Goal: Check status: Check status

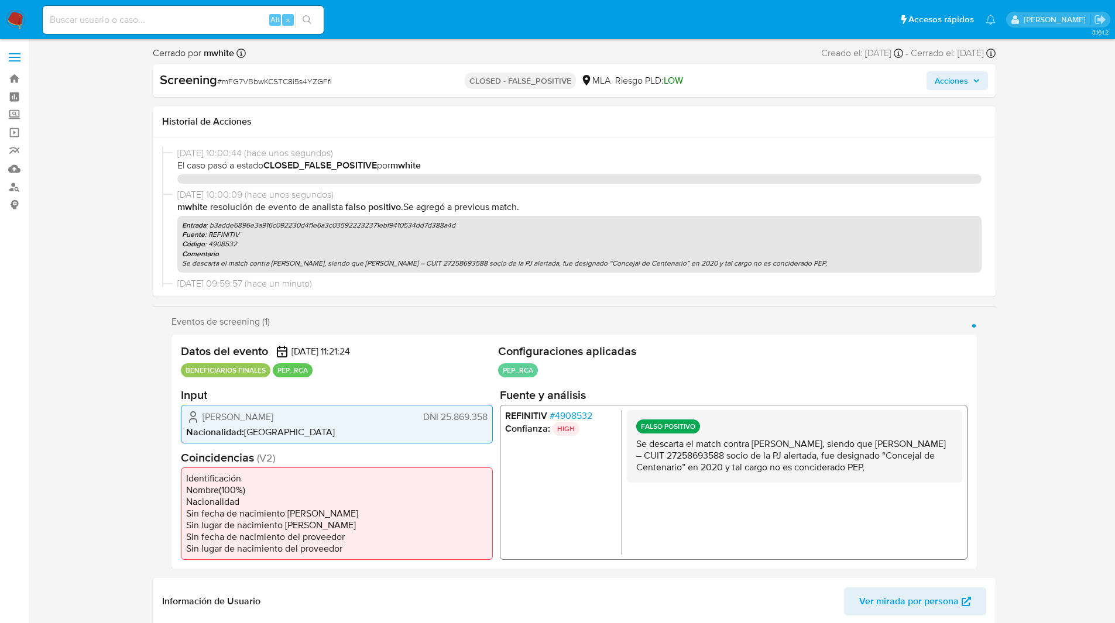
select select "10"
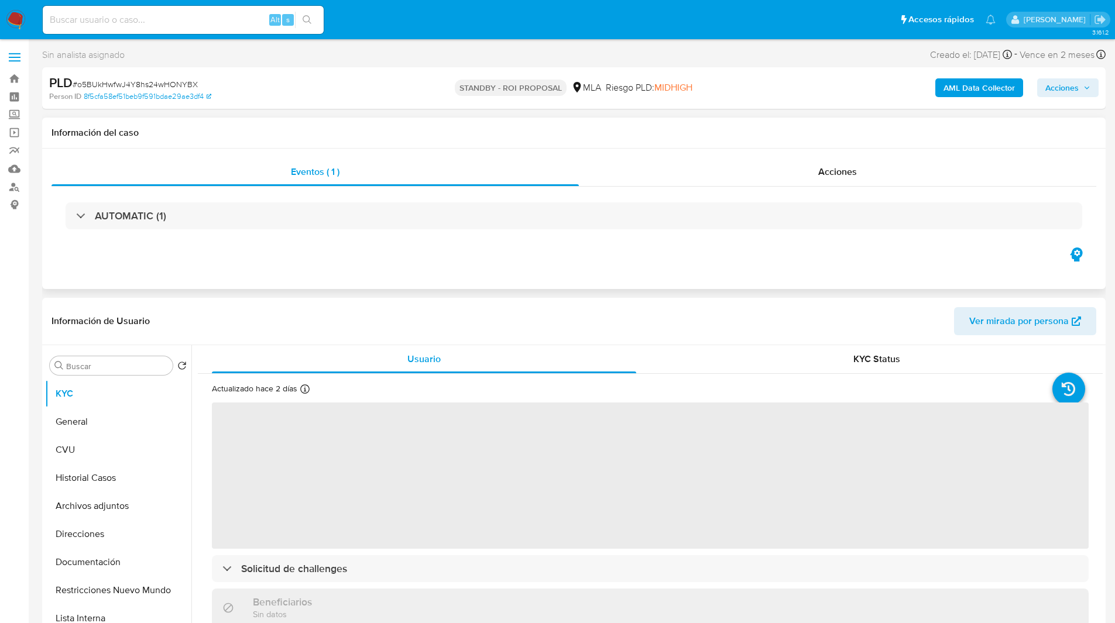
select select "10"
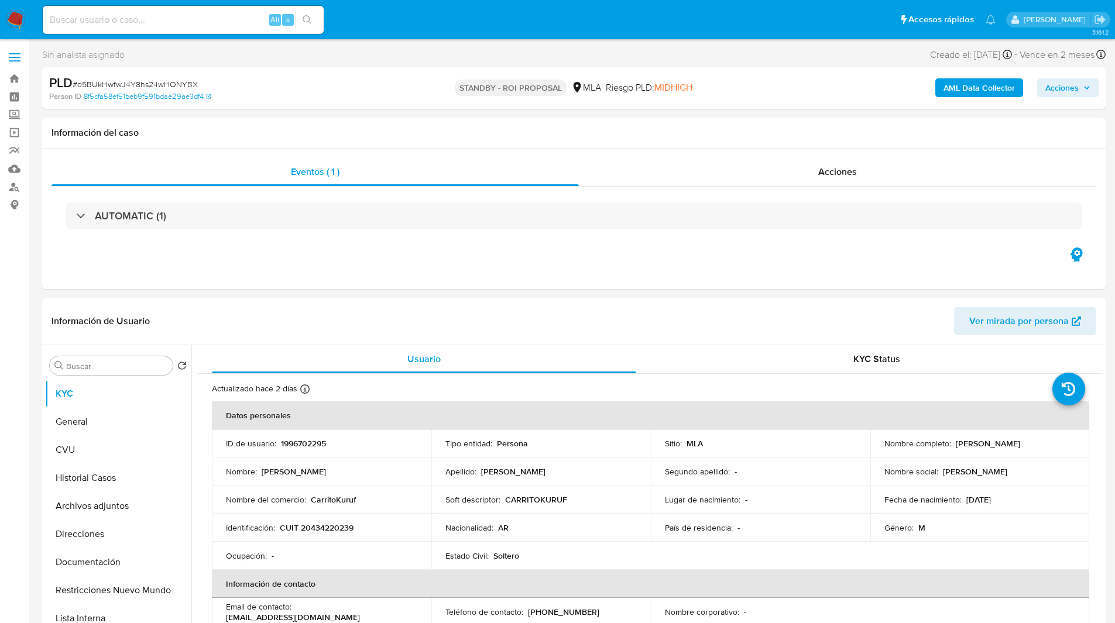
scroll to position [479, 0]
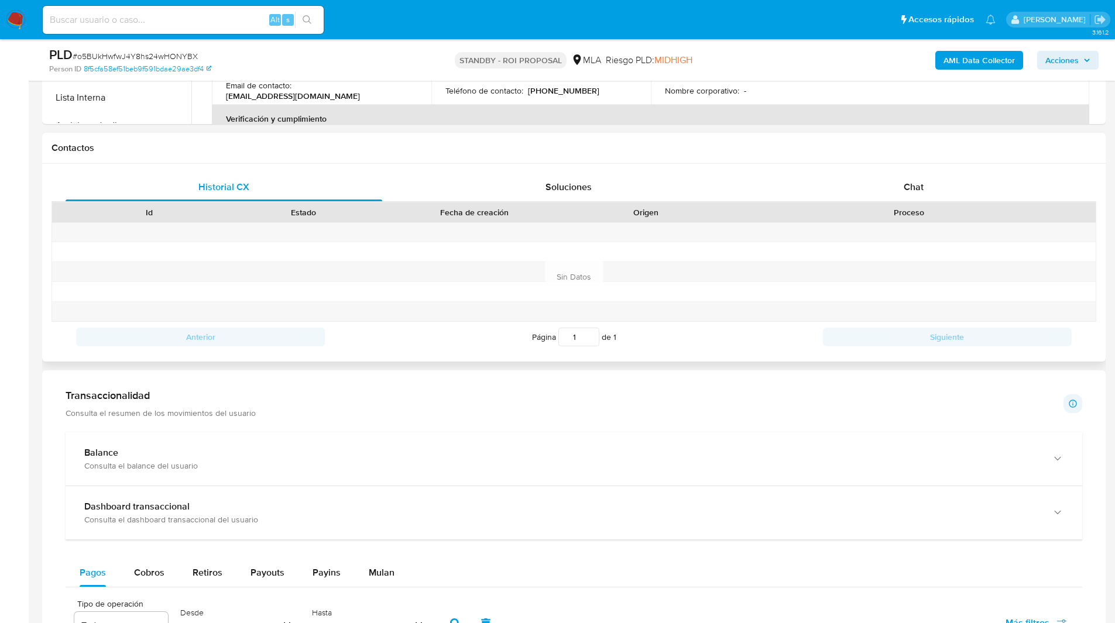
click at [868, 202] on div "Proceso" at bounding box center [909, 212] width 373 height 20
click at [847, 194] on div "Chat" at bounding box center [913, 187] width 317 height 28
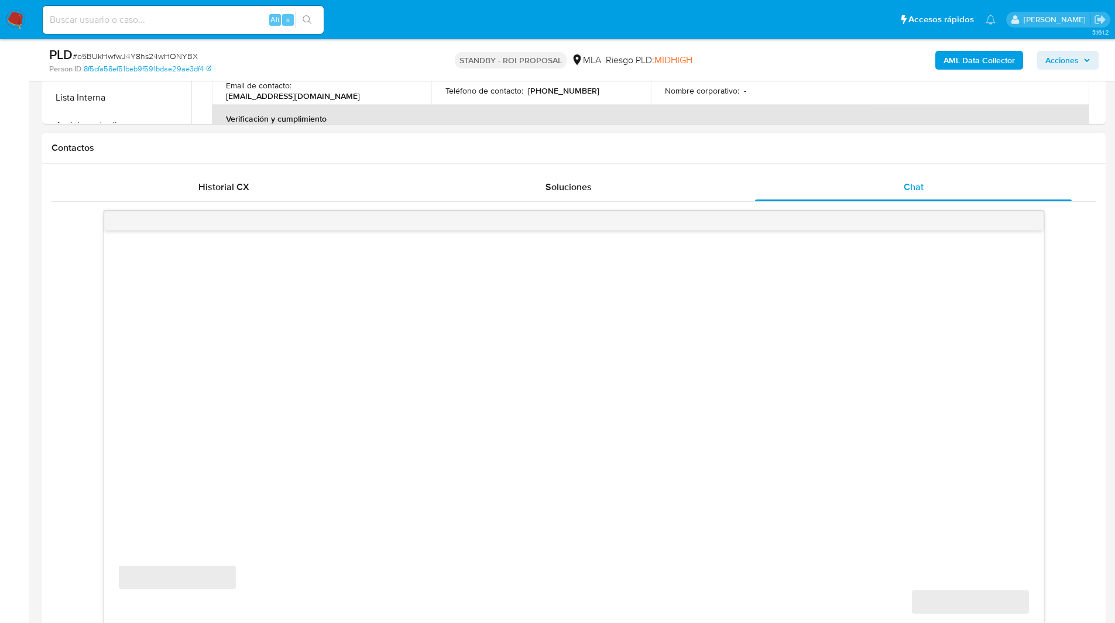
click at [696, 156] on div "Contactos" at bounding box center [573, 148] width 1063 height 31
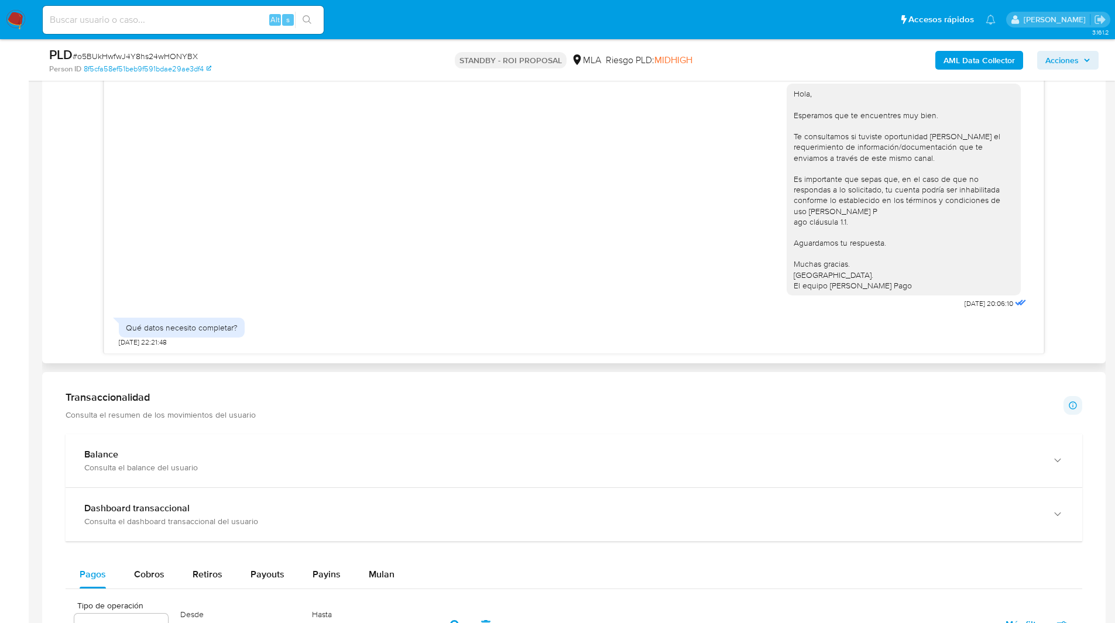
scroll to position [745, 0]
click at [1073, 125] on div "Hola, Esperamos que te encuentres muy bien. Te consultamos si tuviste oportunid…" at bounding box center [573, 150] width 1045 height 409
click at [1081, 159] on div "Hola, Esperamos que te encuentres muy bien. Te consultamos si tuviste oportunid…" at bounding box center [573, 150] width 1045 height 409
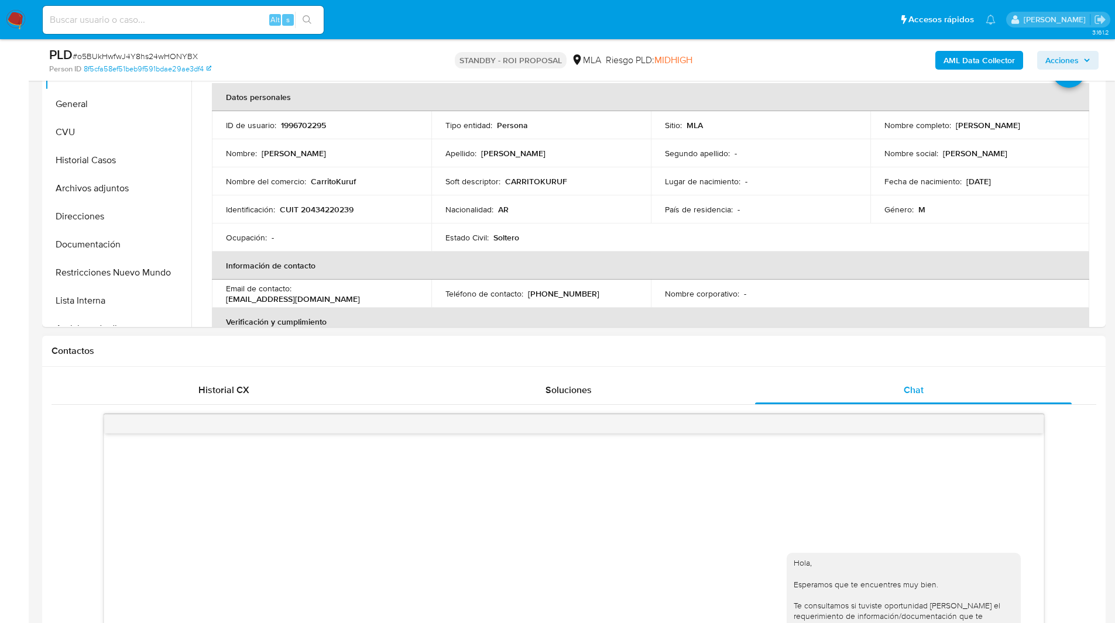
scroll to position [276, 0]
click at [362, 352] on h1 "Contactos" at bounding box center [573, 352] width 1045 height 12
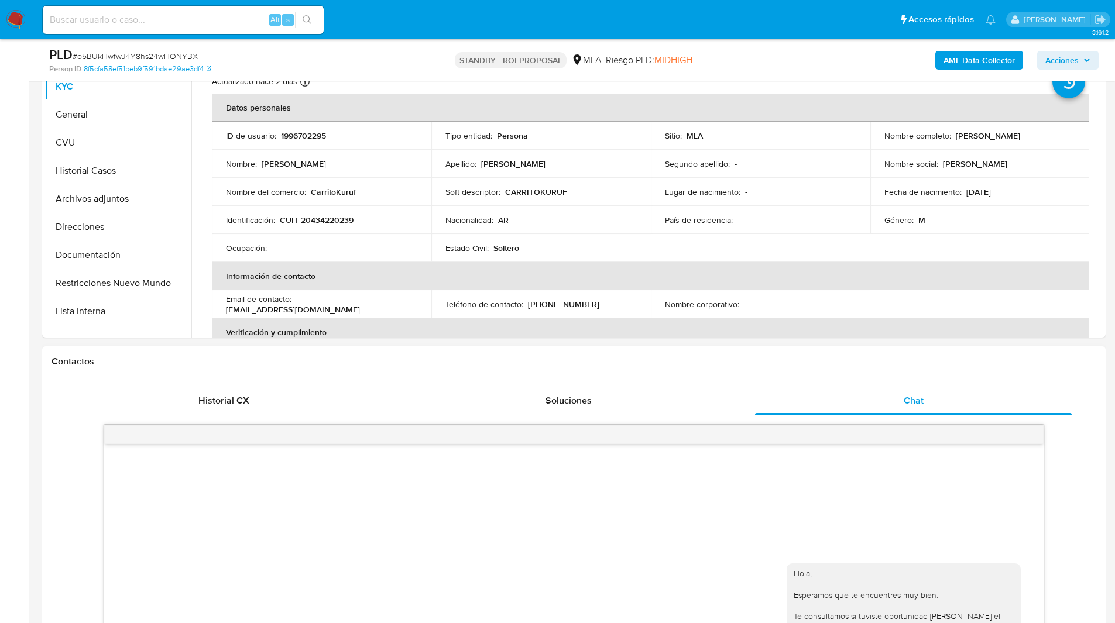
scroll to position [265, 0]
click at [334, 359] on h1 "Contactos" at bounding box center [573, 362] width 1045 height 12
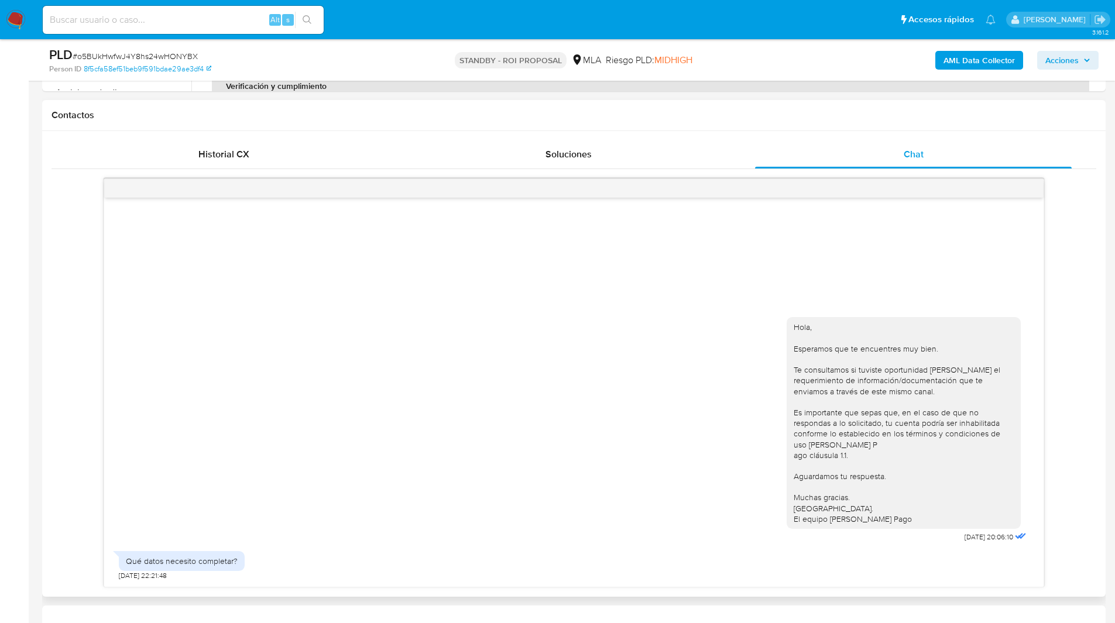
scroll to position [521, 0]
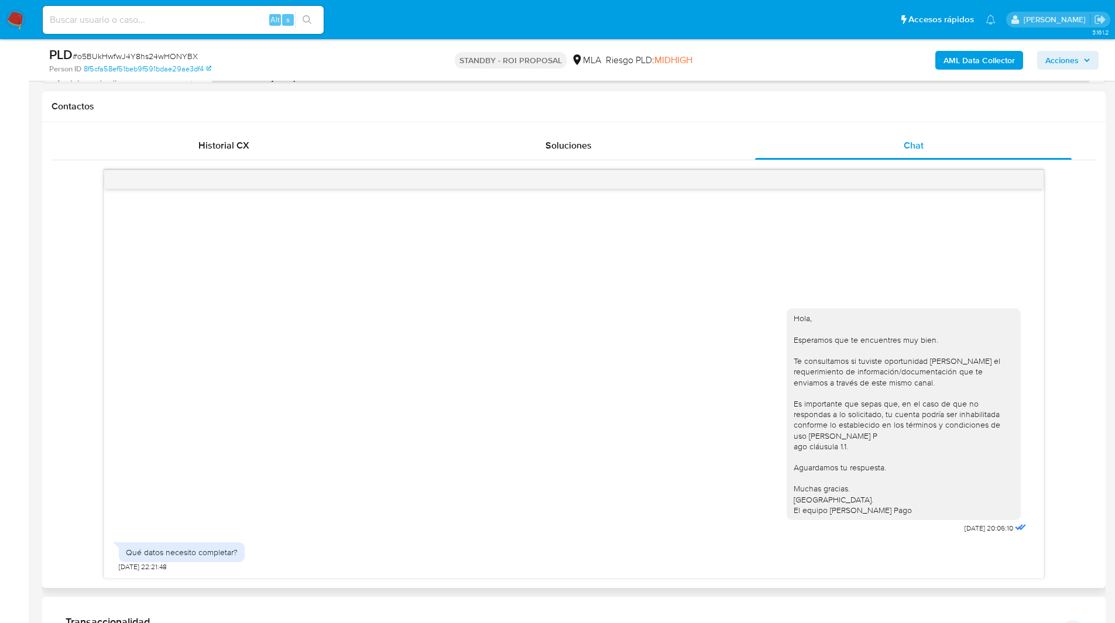
click at [86, 379] on div "Hola, Esperamos que te encuentres muy bien. Te consultamos si tuviste oportunid…" at bounding box center [573, 374] width 1045 height 409
click at [78, 404] on div "Hola, Esperamos que te encuentres muy bien. Te consultamos si tuviste oportunid…" at bounding box center [573, 374] width 1045 height 409
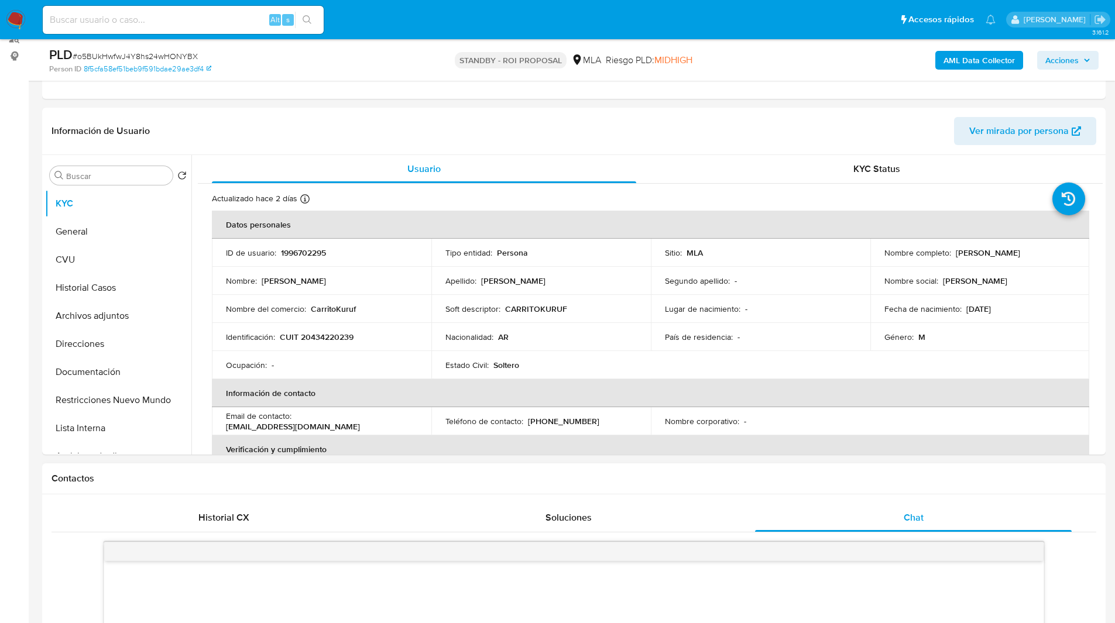
scroll to position [140, 0]
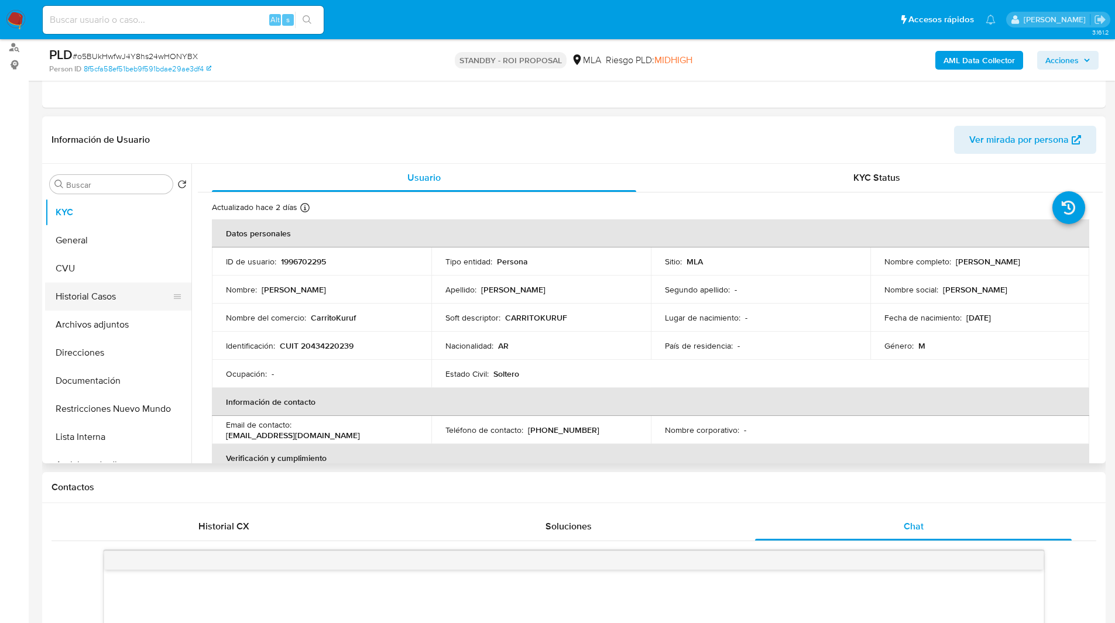
click at [88, 301] on button "Historial Casos" at bounding box center [113, 297] width 137 height 28
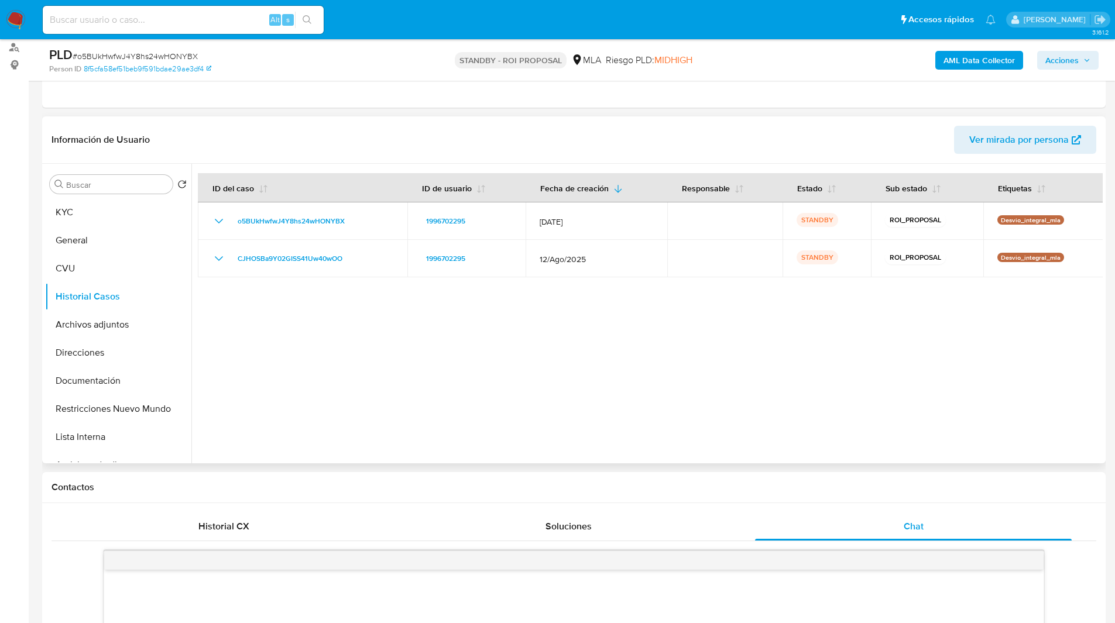
click at [414, 143] on header "Información de Usuario Ver mirada por persona" at bounding box center [573, 140] width 1045 height 28
click at [472, 146] on header "Información de Usuario Ver mirada por persona" at bounding box center [573, 140] width 1045 height 28
click at [536, 140] on header "Información de Usuario Ver mirada por persona" at bounding box center [573, 140] width 1045 height 28
click at [430, 142] on header "Información de Usuario Ver mirada por persona" at bounding box center [573, 140] width 1045 height 28
click at [401, 142] on header "Información de Usuario Ver mirada por persona" at bounding box center [573, 140] width 1045 height 28
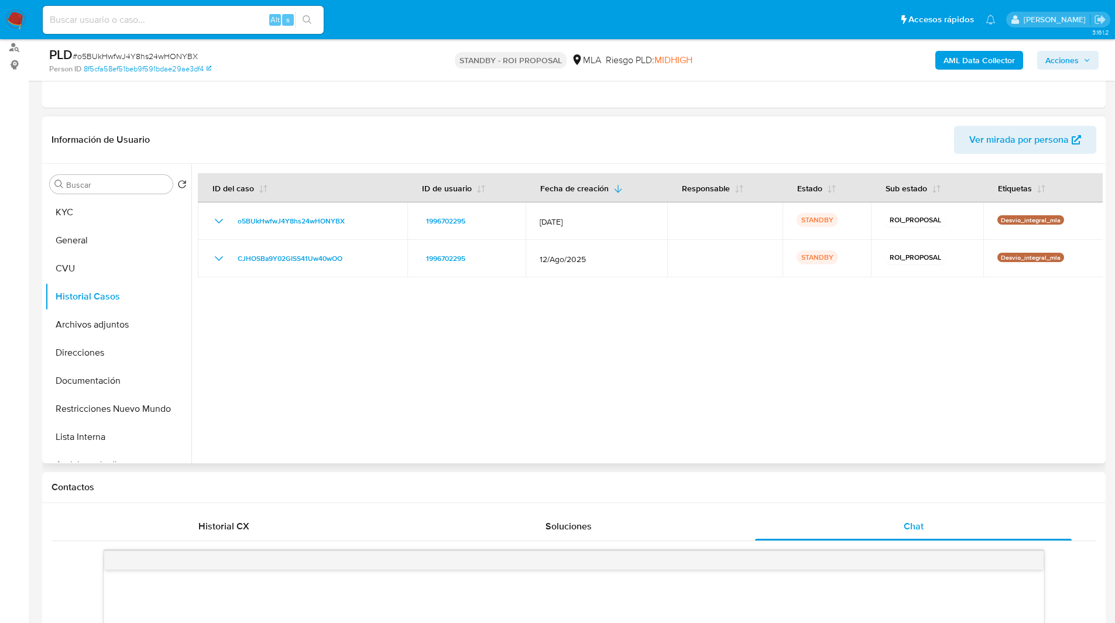
click at [318, 139] on header "Información de Usuario Ver mirada por persona" at bounding box center [573, 140] width 1045 height 28
